Goal: Task Accomplishment & Management: Use online tool/utility

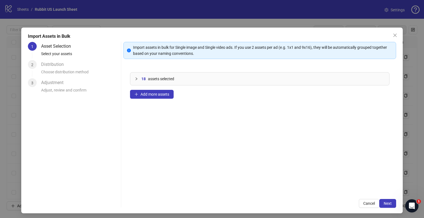
scroll to position [223, 0]
click at [383, 204] on span "Next" at bounding box center [387, 203] width 8 height 4
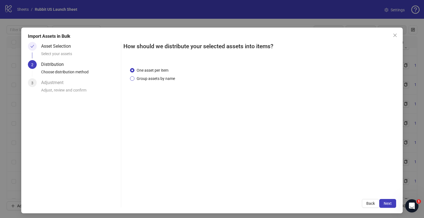
click at [169, 80] on span "Group assets by name" at bounding box center [155, 79] width 43 height 6
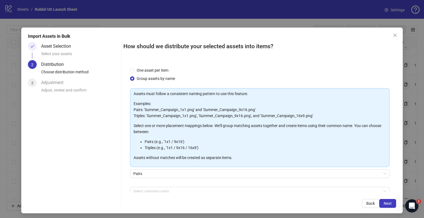
scroll to position [29, 0]
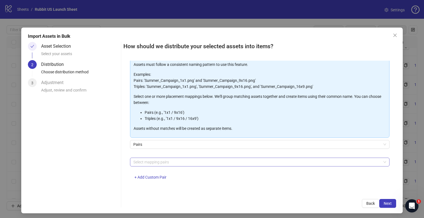
click at [179, 160] on div at bounding box center [256, 162] width 251 height 8
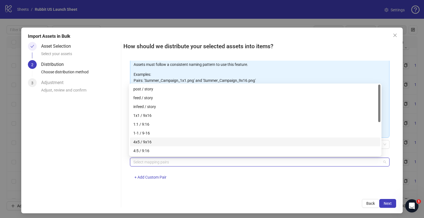
click at [173, 139] on div "4x5 / 9x16" at bounding box center [255, 142] width 244 height 6
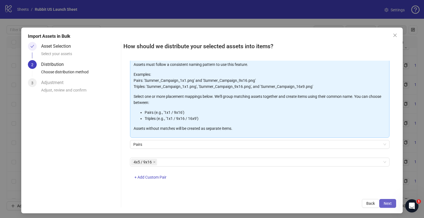
click at [383, 201] on span "Next" at bounding box center [387, 203] width 8 height 4
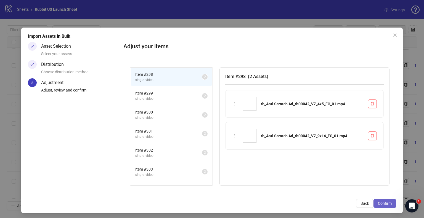
click at [381, 203] on span "Confirm" at bounding box center [385, 203] width 14 height 4
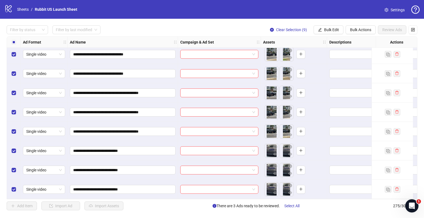
scroll to position [5123, 0]
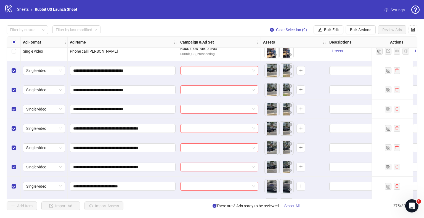
click at [11, 70] on div "Select row 267" at bounding box center [14, 70] width 14 height 19
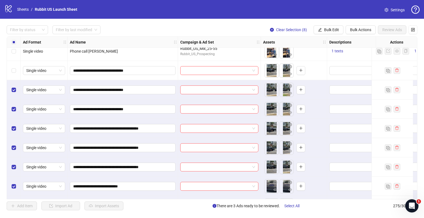
click at [13, 92] on label "Select row 268" at bounding box center [14, 90] width 4 height 6
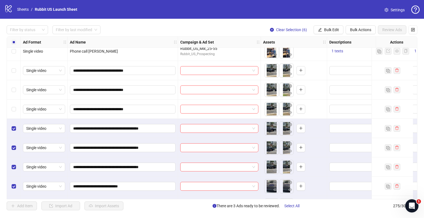
click at [14, 133] on div "Select row 270" at bounding box center [14, 128] width 14 height 19
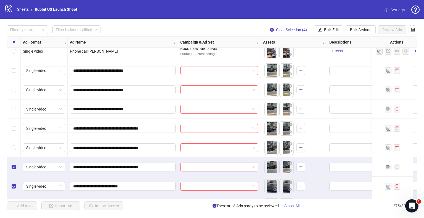
scroll to position [5161, 0]
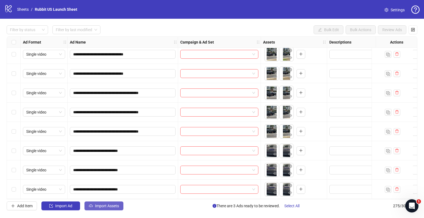
click at [96, 206] on span "Import Assets" at bounding box center [107, 206] width 24 height 4
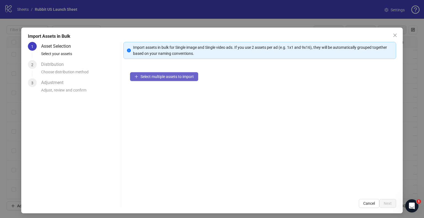
click at [162, 77] on span "Select multiple assets to import" at bounding box center [166, 76] width 53 height 4
click at [226, 161] on div "Select multiple assets to import" at bounding box center [259, 129] width 273 height 127
click at [158, 78] on span "Select multiple assets to import" at bounding box center [166, 76] width 53 height 4
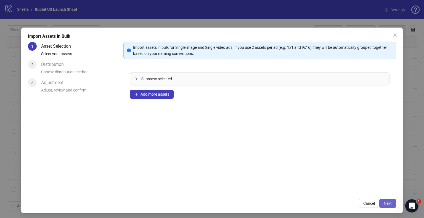
click at [385, 205] on span "Next" at bounding box center [387, 203] width 8 height 4
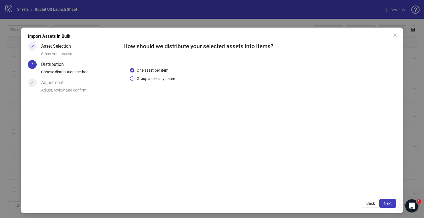
click at [158, 79] on span "Group assets by name" at bounding box center [155, 79] width 43 height 6
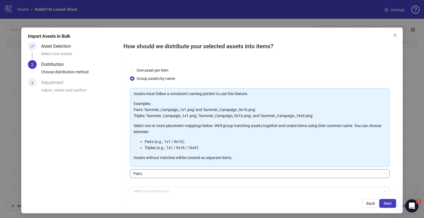
scroll to position [29, 0]
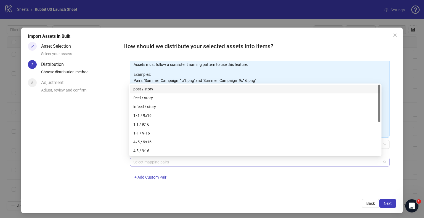
click at [179, 164] on div at bounding box center [256, 162] width 251 height 8
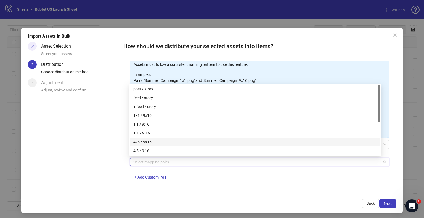
click at [185, 141] on div "4x5 / 9x16" at bounding box center [255, 142] width 244 height 6
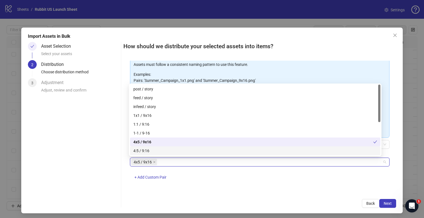
click at [262, 190] on div "One asset per item Group assets by name Assets must follow a consistent naming …" at bounding box center [259, 127] width 273 height 132
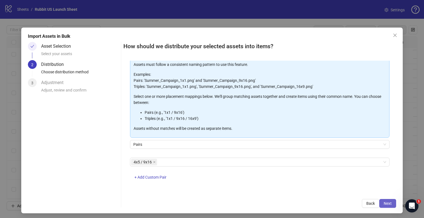
click at [384, 205] on span "Next" at bounding box center [387, 203] width 8 height 4
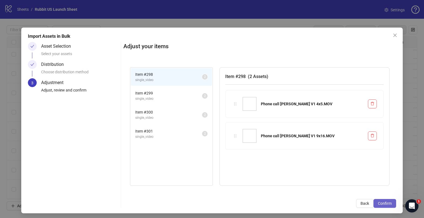
click at [378, 203] on span "Confirm" at bounding box center [385, 203] width 14 height 4
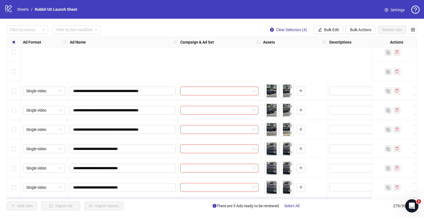
scroll to position [5238, 0]
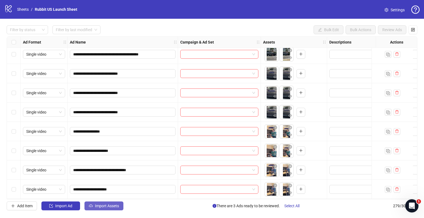
click at [95, 208] on button "Import Assets" at bounding box center [103, 206] width 39 height 9
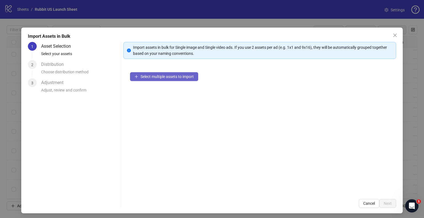
click at [184, 80] on button "Select multiple assets to import" at bounding box center [164, 76] width 68 height 9
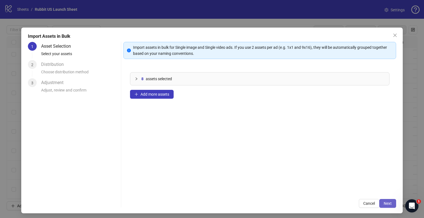
click at [388, 201] on button "Next" at bounding box center [387, 203] width 17 height 9
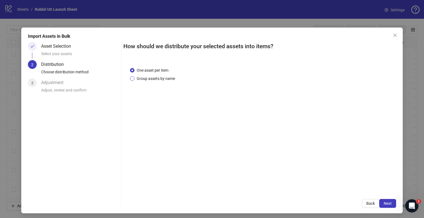
click at [168, 80] on span "Group assets by name" at bounding box center [155, 79] width 43 height 6
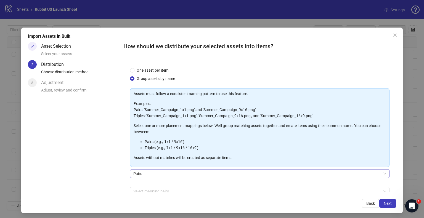
scroll to position [29, 0]
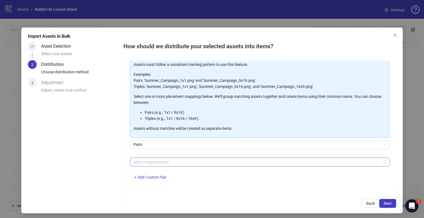
click at [176, 159] on div at bounding box center [256, 162] width 251 height 8
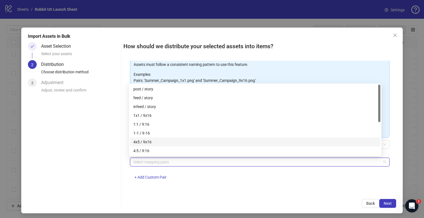
click at [172, 141] on div "4x5 / 9x16" at bounding box center [255, 142] width 244 height 6
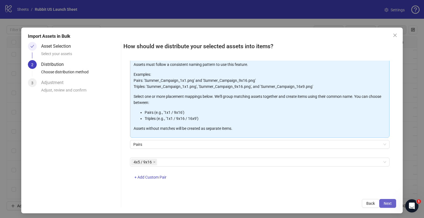
click at [383, 204] on span "Next" at bounding box center [387, 203] width 8 height 4
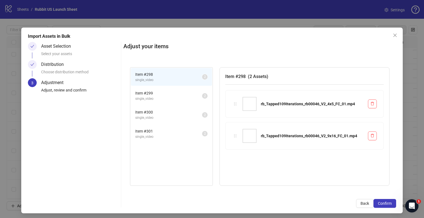
click at [380, 204] on span "Confirm" at bounding box center [385, 203] width 14 height 4
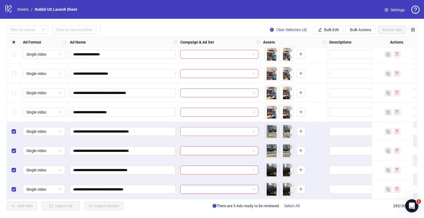
scroll to position [5316, 0]
